Goal: Task Accomplishment & Management: Use online tool/utility

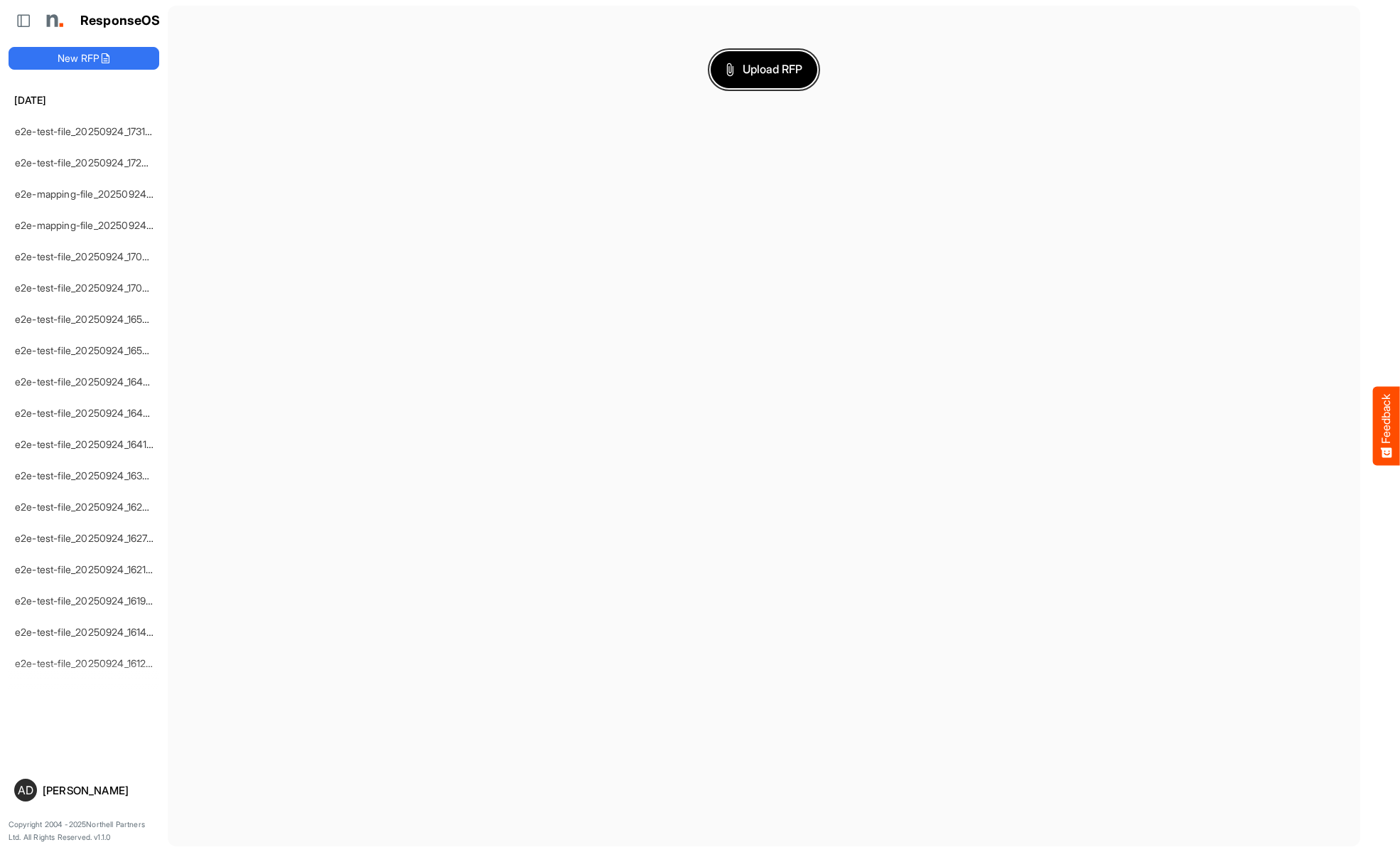
click at [764, 69] on span "Upload RFP" at bounding box center [764, 69] width 76 height 18
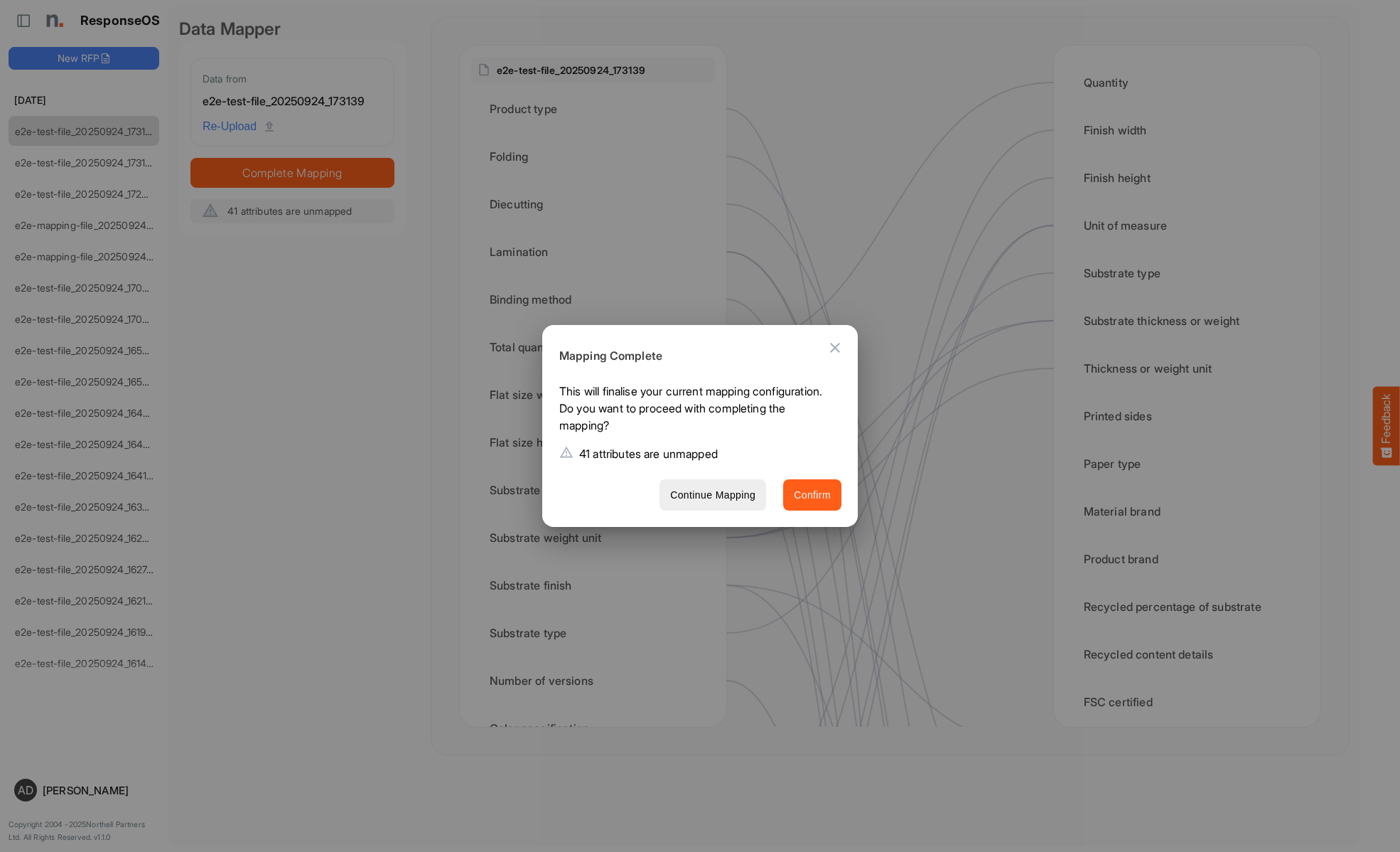
click at [812, 494] on span "Confirm" at bounding box center [812, 495] width 37 height 18
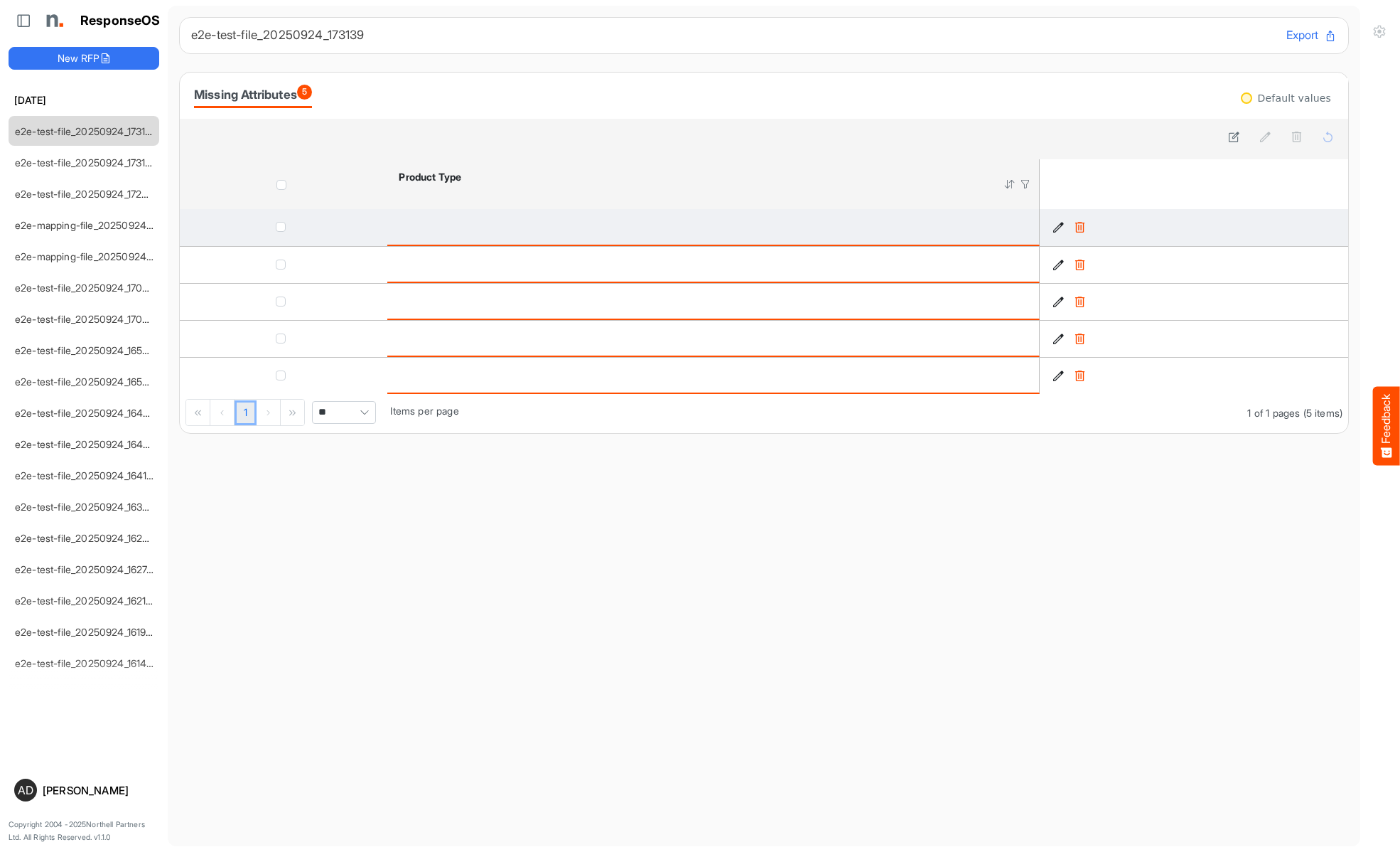
click at [1058, 228] on icon "721ea4ef-f375-4b3e-aa8f-924ed2ed8de8 is template cell Column Header" at bounding box center [1059, 227] width 12 height 12
